Goal: Task Accomplishment & Management: Manage account settings

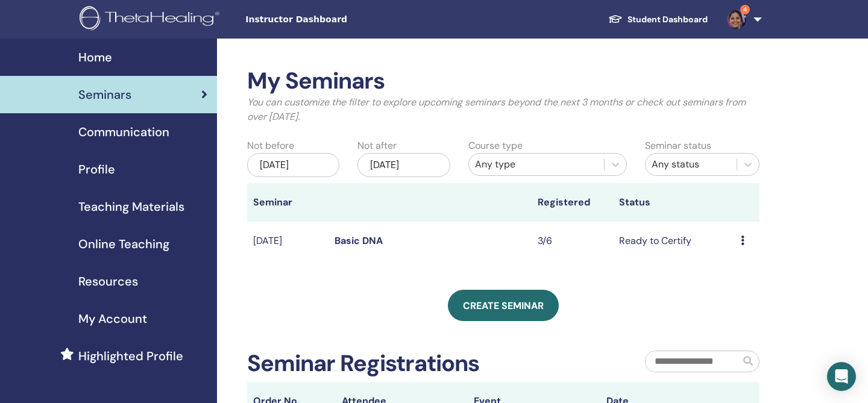
click at [737, 26] on img at bounding box center [736, 19] width 19 height 19
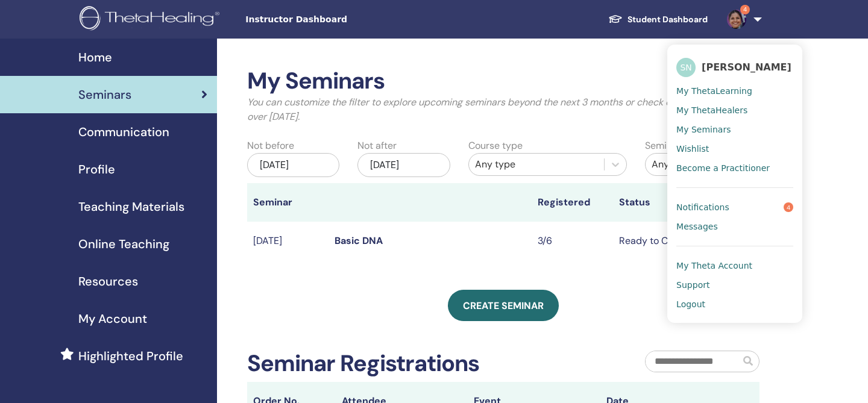
click at [733, 208] on link "Notifications 4" at bounding box center [735, 207] width 117 height 19
click at [684, 209] on th "Status" at bounding box center [674, 202] width 122 height 39
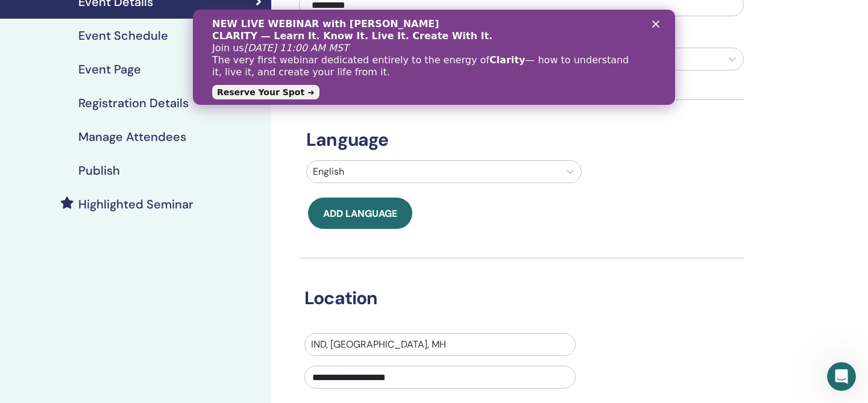
click at [169, 134] on h4 "Manage Attendees" at bounding box center [132, 137] width 108 height 14
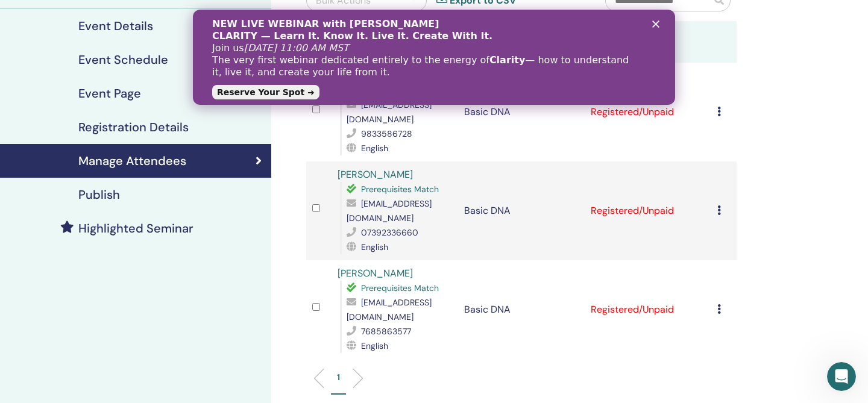
scroll to position [136, 0]
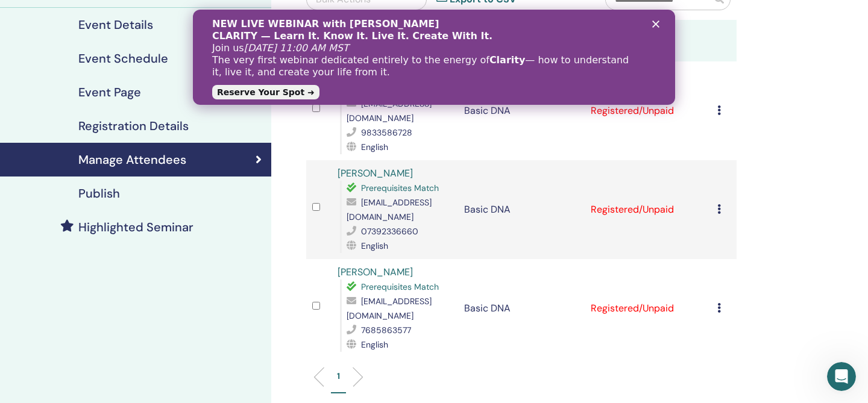
click at [718, 212] on icon at bounding box center [720, 209] width 4 height 10
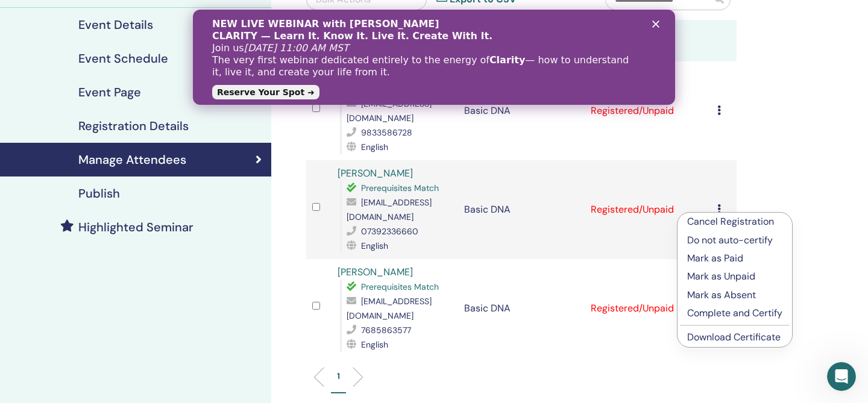
click at [727, 258] on p "Mark as Paid" at bounding box center [734, 258] width 95 height 14
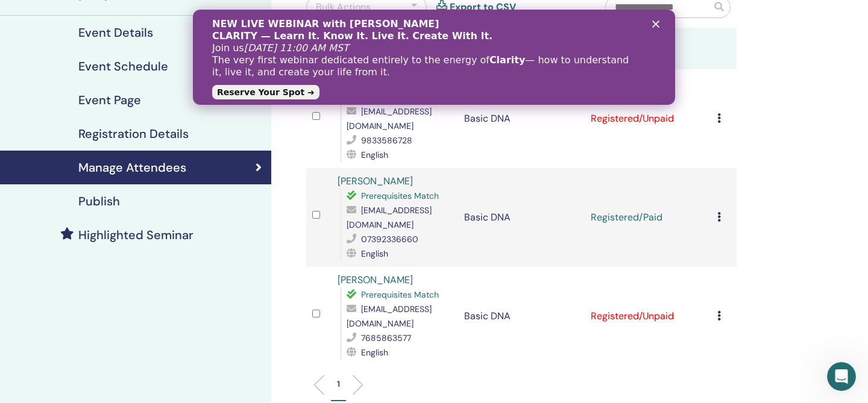
click at [718, 221] on icon at bounding box center [720, 217] width 4 height 10
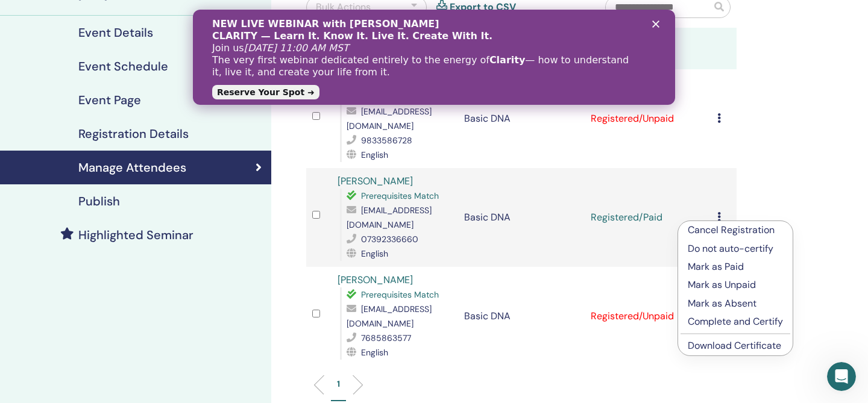
click at [727, 323] on p "Complete and Certify" at bounding box center [735, 322] width 95 height 14
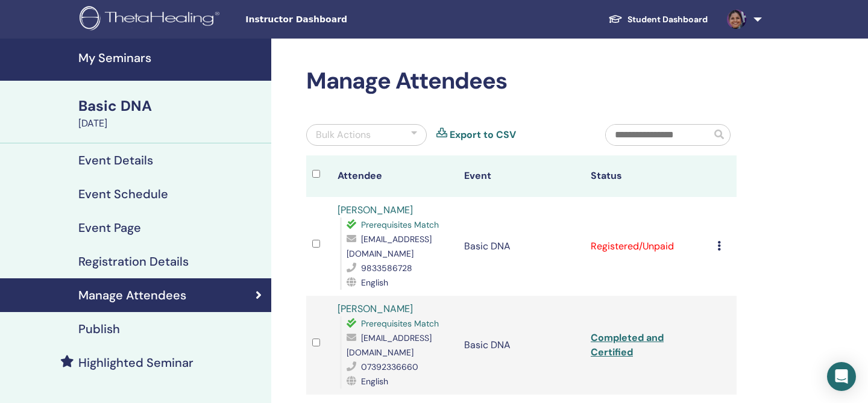
click at [721, 245] on div "Cancel Registration Do not auto-certify Mark as Paid Mark as Unpaid Mark as Abs…" at bounding box center [724, 246] width 13 height 14
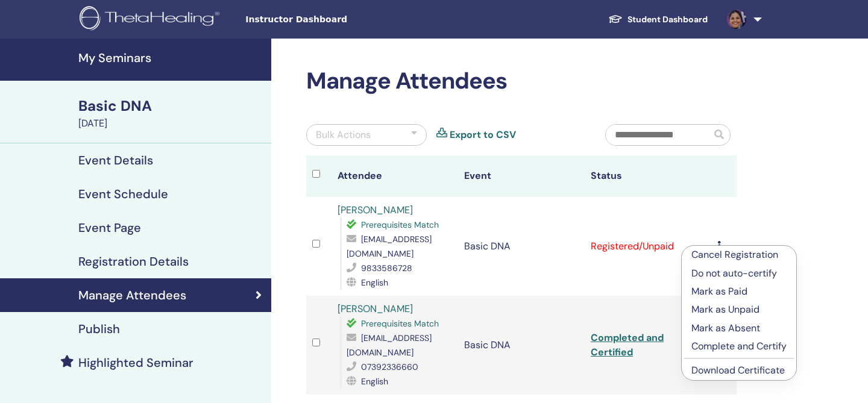
click at [755, 274] on p "Do not auto-certify" at bounding box center [739, 274] width 95 height 14
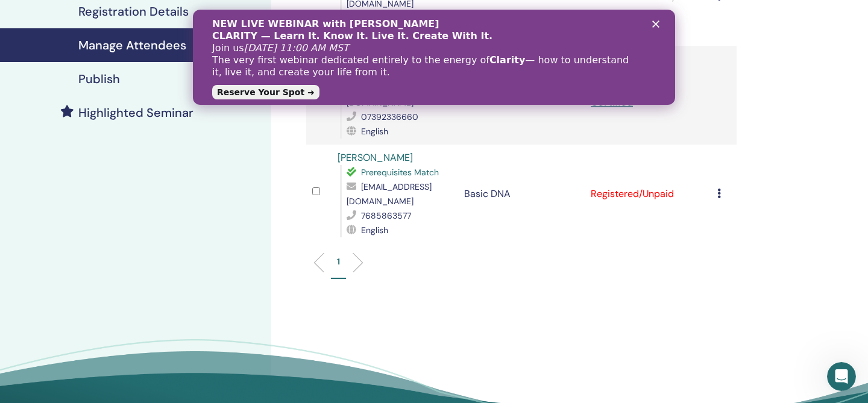
click at [719, 192] on icon at bounding box center [720, 194] width 4 height 10
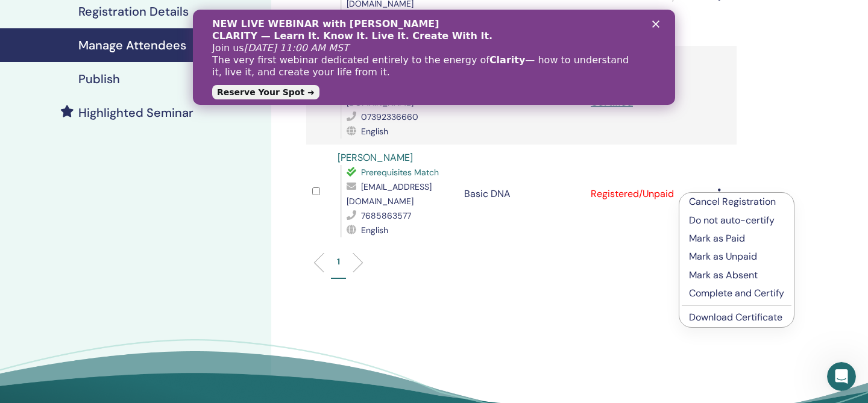
click at [724, 222] on p "Do not auto-certify" at bounding box center [736, 220] width 95 height 14
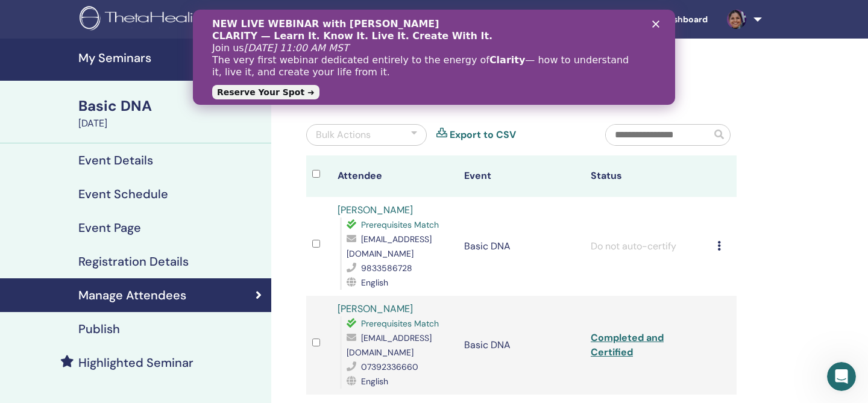
click at [656, 25] on icon "Close" at bounding box center [656, 24] width 7 height 7
